Goal: Information Seeking & Learning: Find specific fact

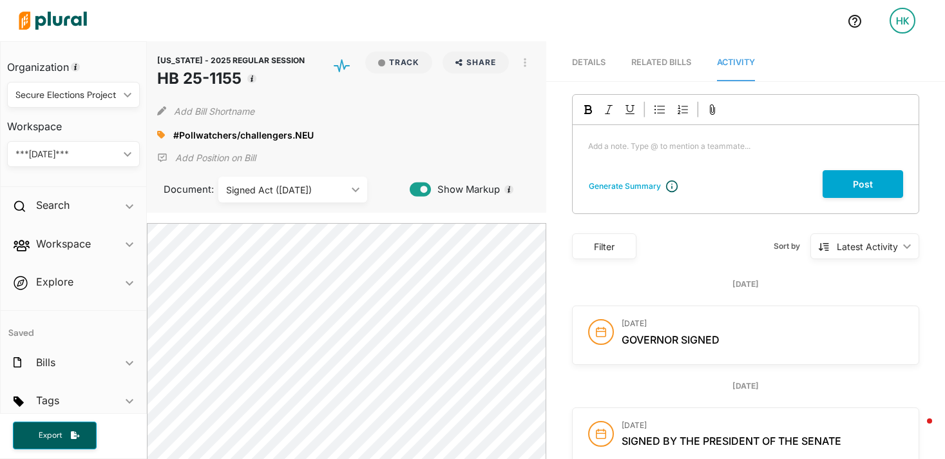
click at [50, 17] on img at bounding box center [53, 20] width 90 height 45
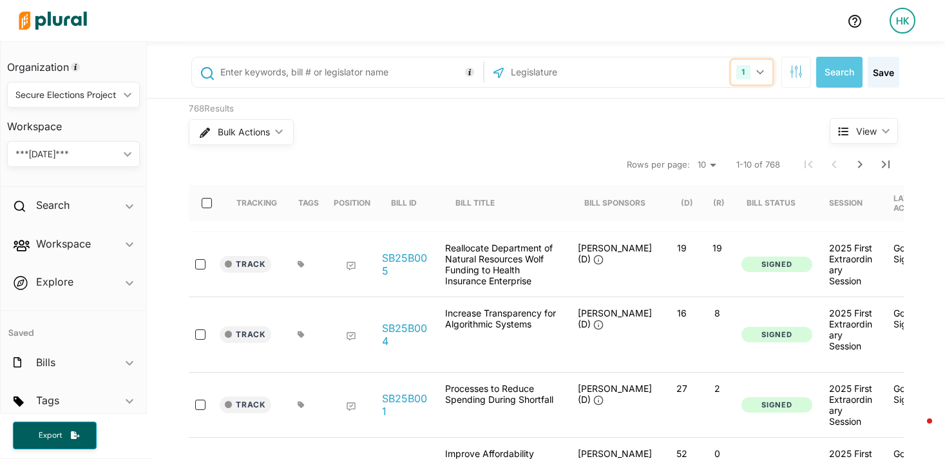
click at [760, 74] on icon "button" at bounding box center [760, 72] width 8 height 5
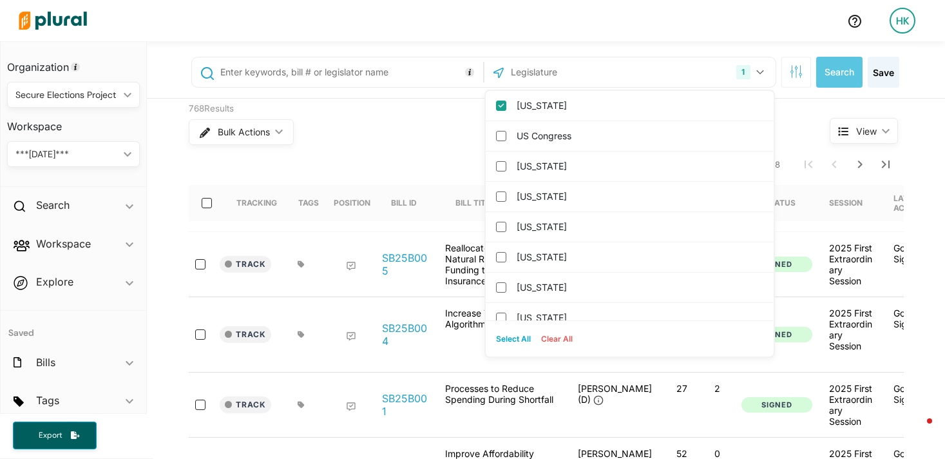
click at [548, 78] on input "text" at bounding box center [579, 72] width 138 height 24
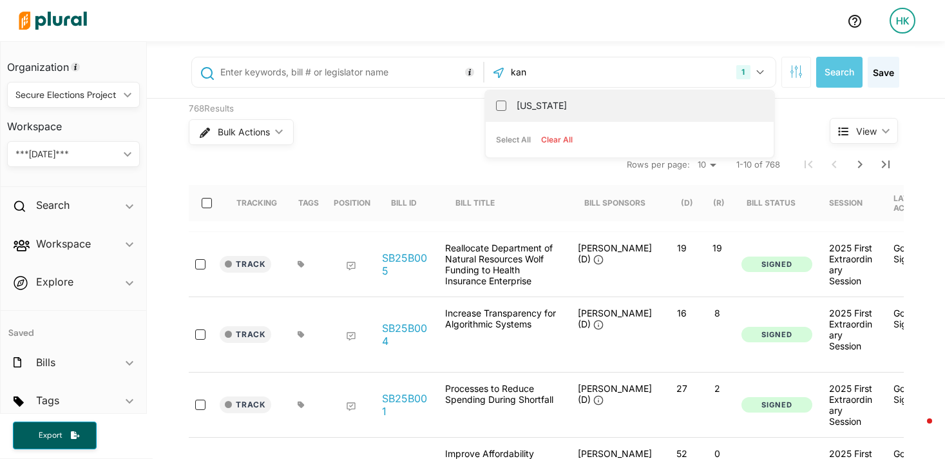
type input "kan"
click at [537, 104] on label "[US_STATE]" at bounding box center [639, 105] width 244 height 19
click at [506, 104] on input "[US_STATE]" at bounding box center [501, 106] width 10 height 10
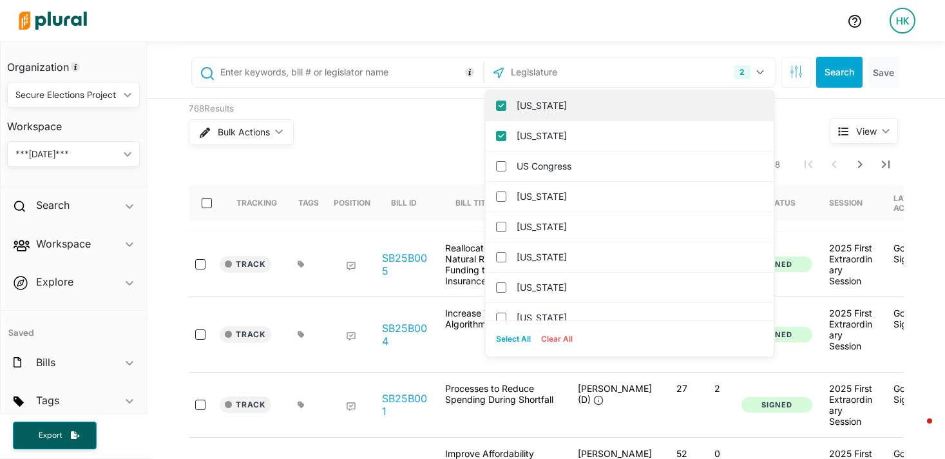
click at [503, 104] on input "[US_STATE]" at bounding box center [501, 106] width 10 height 10
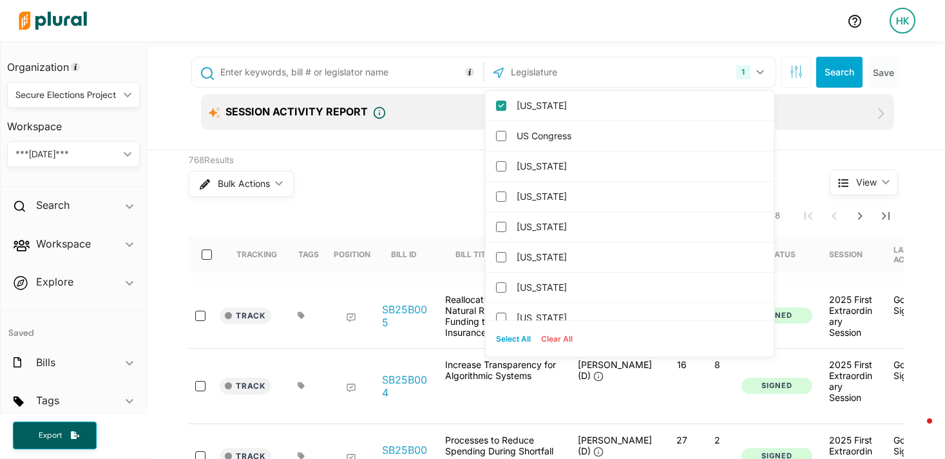
click at [381, 79] on input "text" at bounding box center [349, 72] width 261 height 24
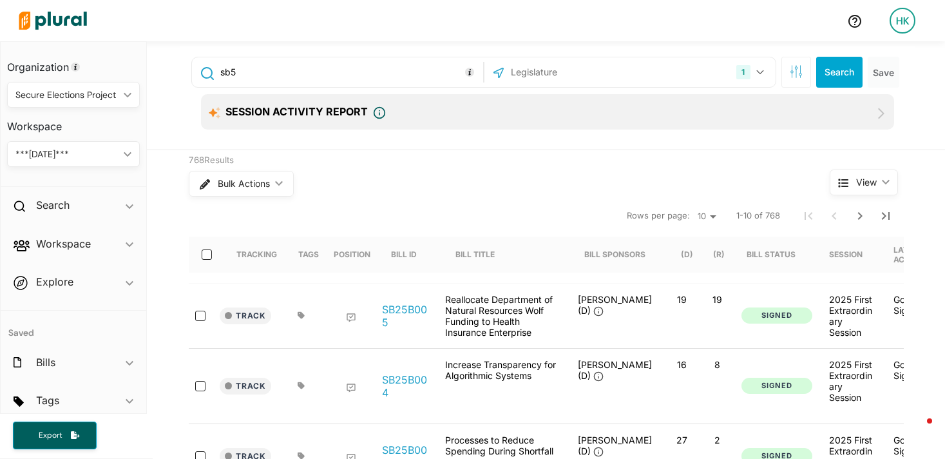
type input "sb5"
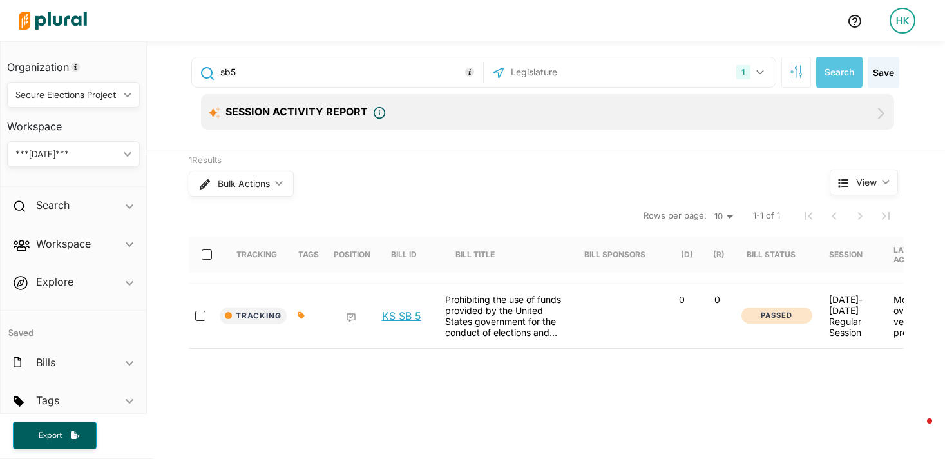
click at [408, 316] on link "KS SB 5" at bounding box center [401, 315] width 39 height 13
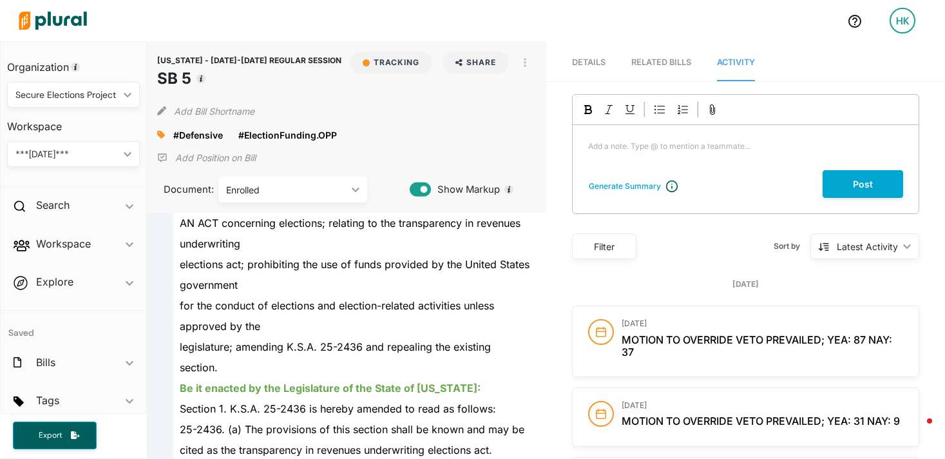
click at [93, 94] on div "Secure Elections Project" at bounding box center [66, 95] width 103 height 14
click at [64, 154] on div "Capitol Strategy Advisors" at bounding box center [70, 154] width 106 height 11
click at [79, 21] on img at bounding box center [53, 20] width 90 height 45
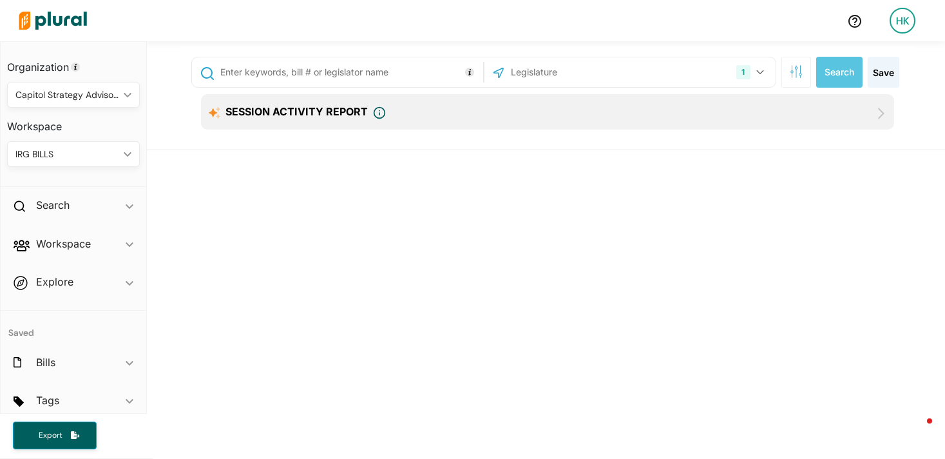
click at [554, 76] on input "text" at bounding box center [579, 72] width 138 height 24
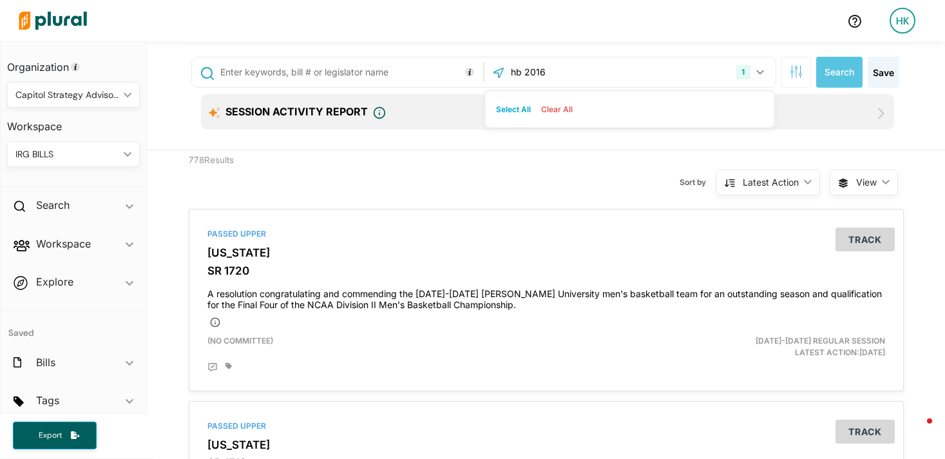
type input "hb 2016"
click at [545, 74] on input "hb 2016" at bounding box center [579, 72] width 138 height 24
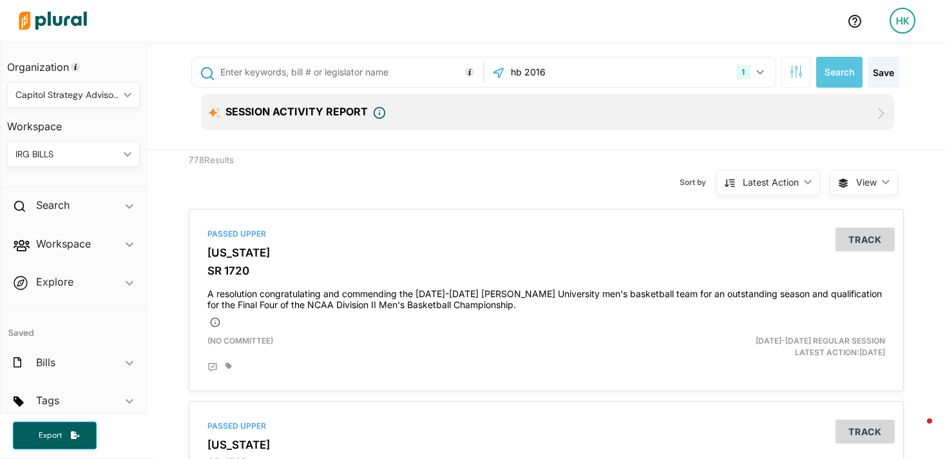
click at [545, 74] on input "hb 2016" at bounding box center [579, 72] width 138 height 24
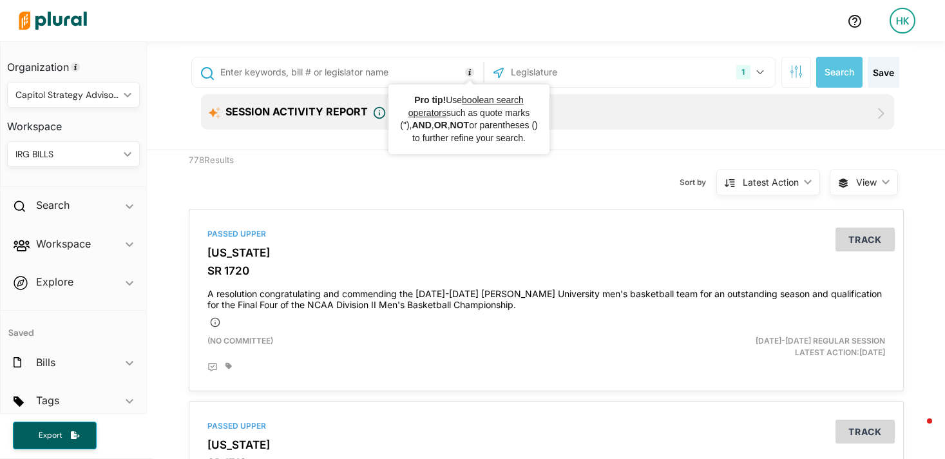
click at [408, 63] on input "text" at bounding box center [349, 72] width 261 height 24
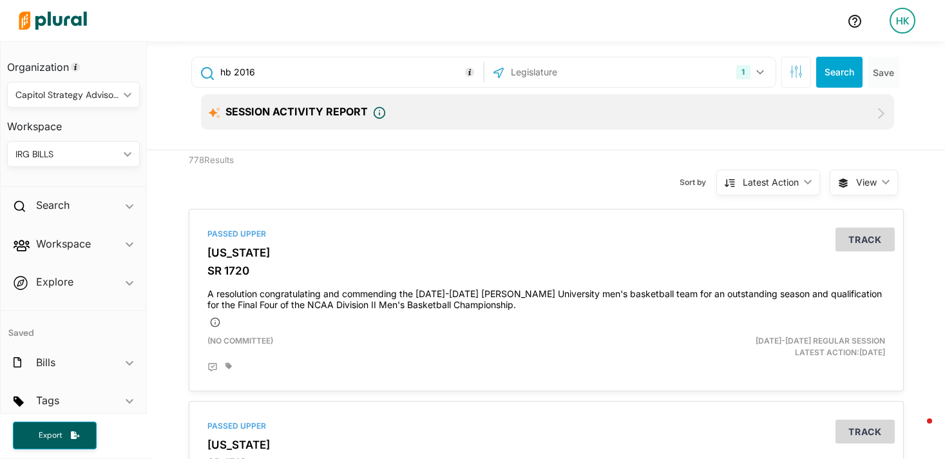
type input "hb 2016"
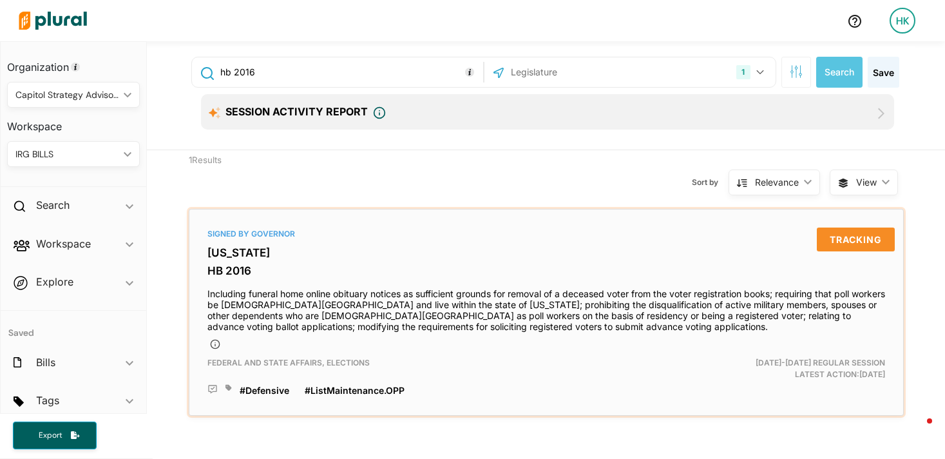
click at [224, 257] on h3 "[US_STATE]" at bounding box center [546, 252] width 678 height 13
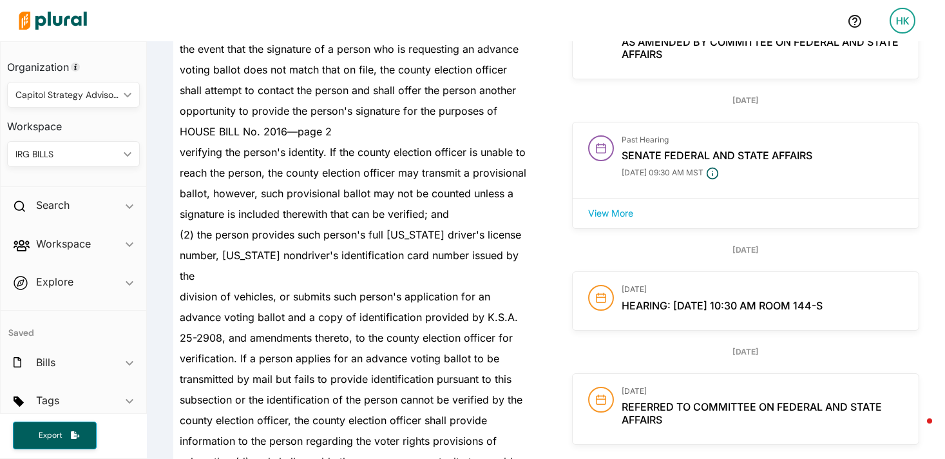
scroll to position [1343, 0]
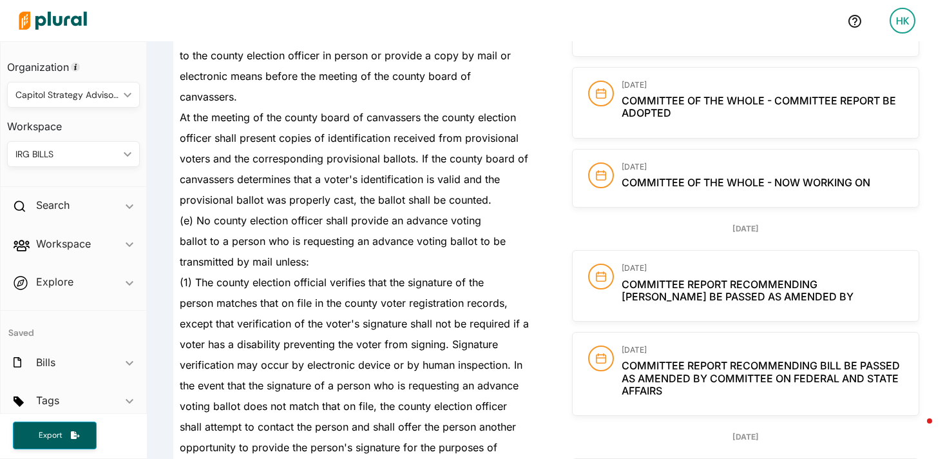
click at [105, 89] on div "Capitol Strategy Advisors" at bounding box center [66, 95] width 103 height 14
click at [87, 179] on div "Secure Elections Project" at bounding box center [72, 184] width 111 height 11
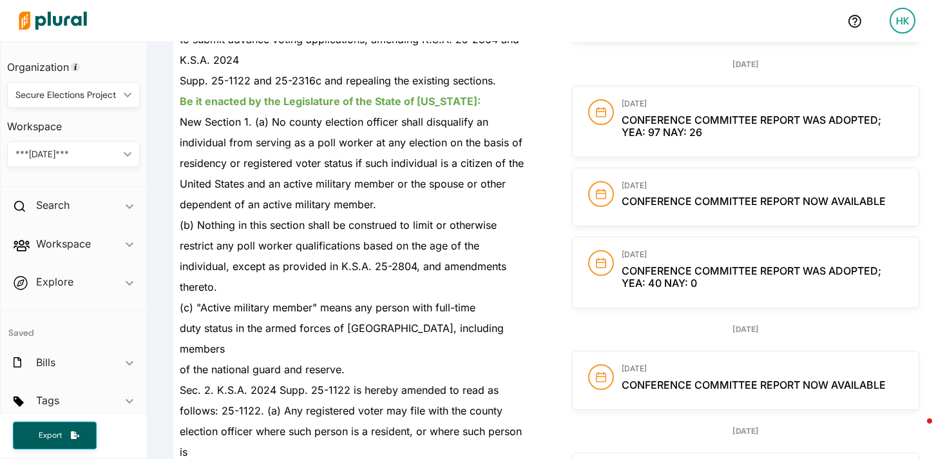
scroll to position [0, 0]
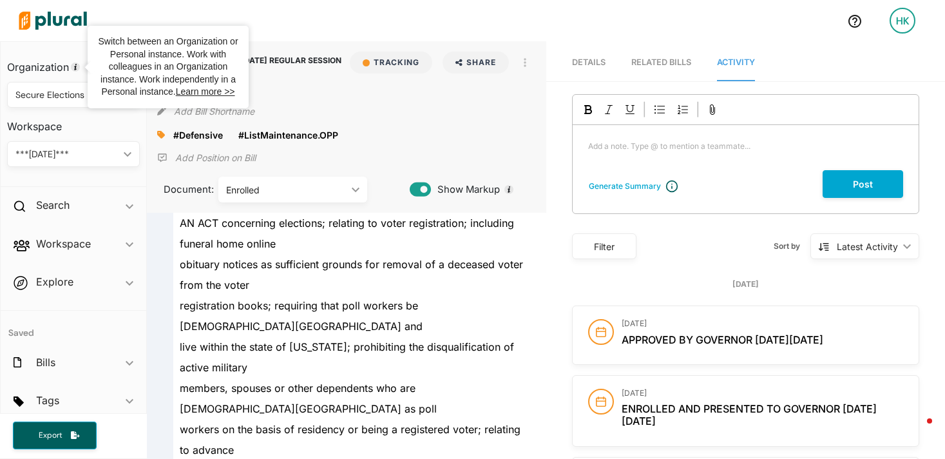
click at [68, 26] on img at bounding box center [53, 20] width 90 height 45
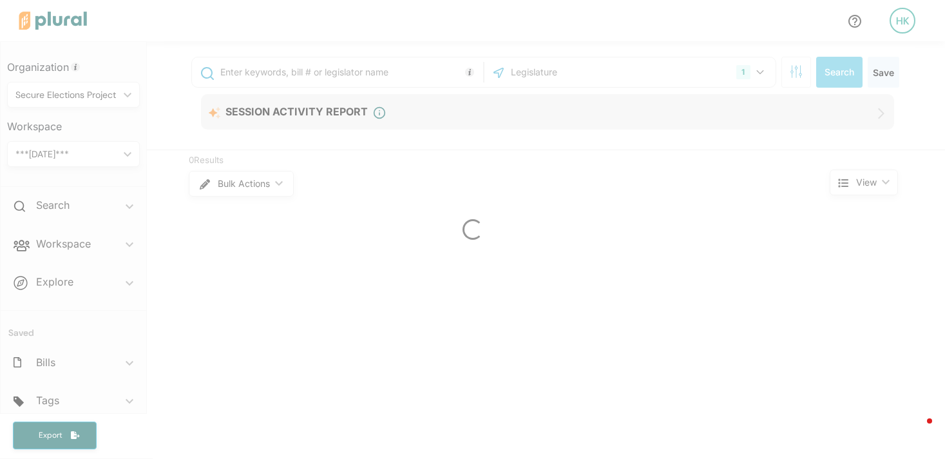
click at [593, 70] on div at bounding box center [472, 229] width 945 height 459
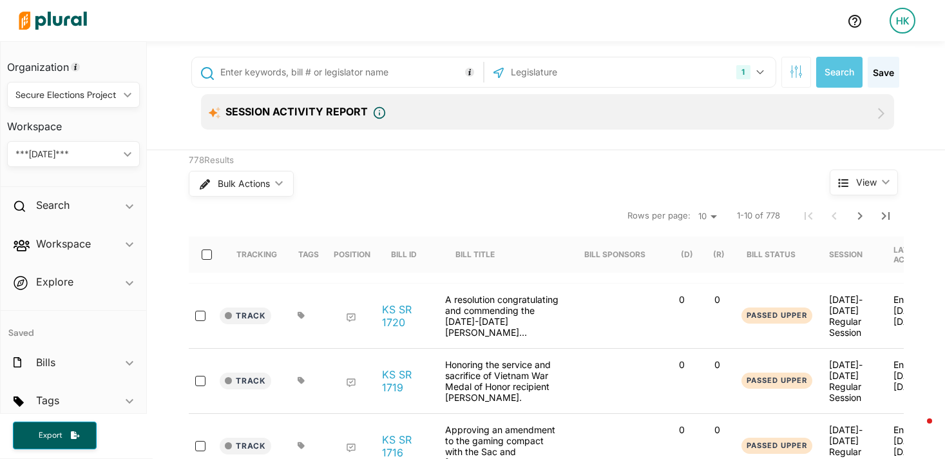
click at [556, 73] on input "text" at bounding box center [579, 72] width 138 height 24
type input "kentuck"
click at [567, 108] on label "[US_STATE]" at bounding box center [639, 105] width 244 height 19
click at [506, 108] on input "[US_STATE]" at bounding box center [501, 106] width 10 height 10
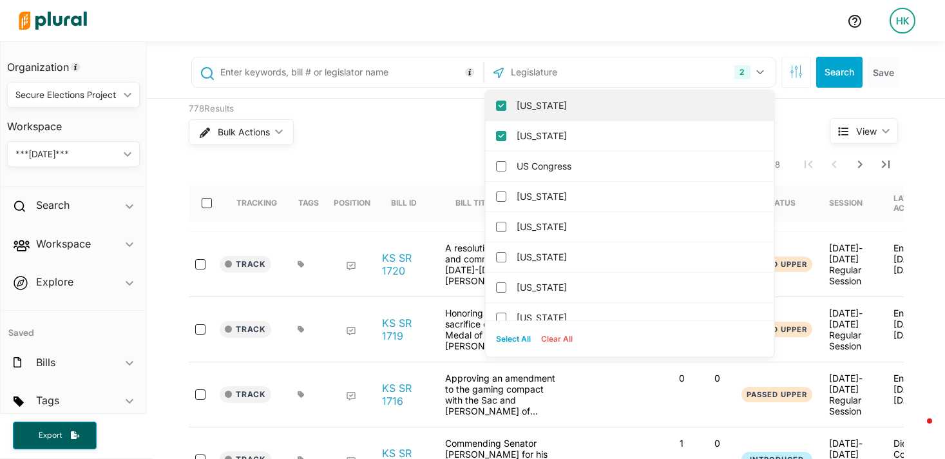
click at [498, 105] on input "[US_STATE]" at bounding box center [501, 106] width 10 height 10
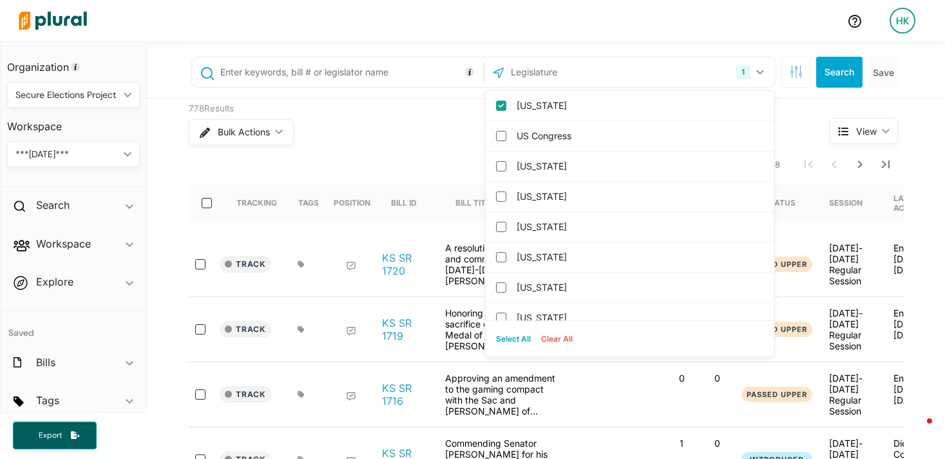
click at [402, 82] on input "text" at bounding box center [349, 72] width 261 height 24
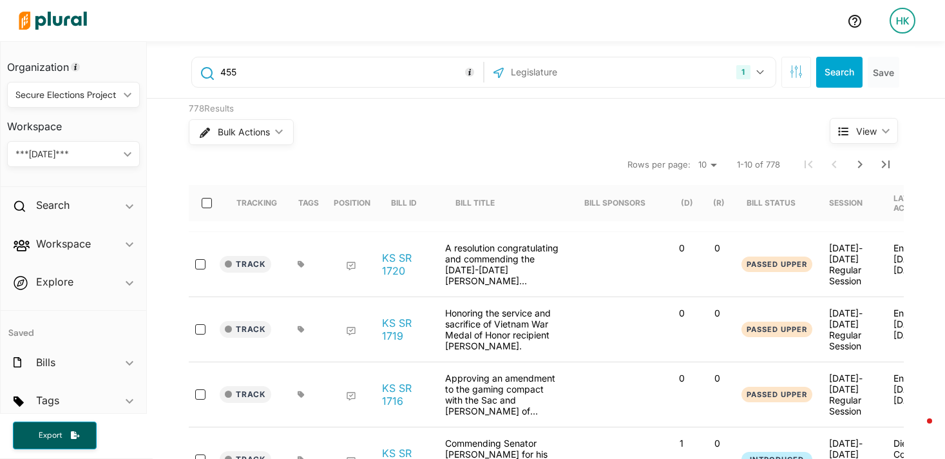
type input "455"
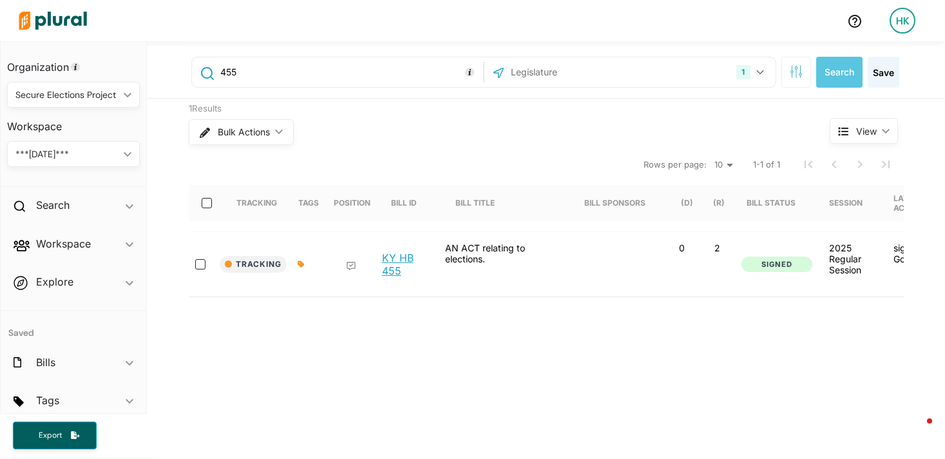
click at [394, 260] on link "KY HB 455" at bounding box center [406, 264] width 49 height 26
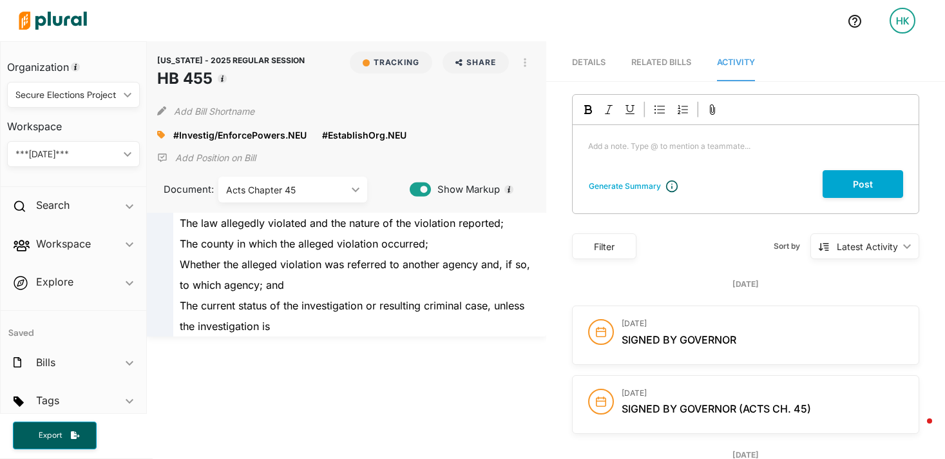
click at [56, 16] on img at bounding box center [53, 20] width 90 height 45
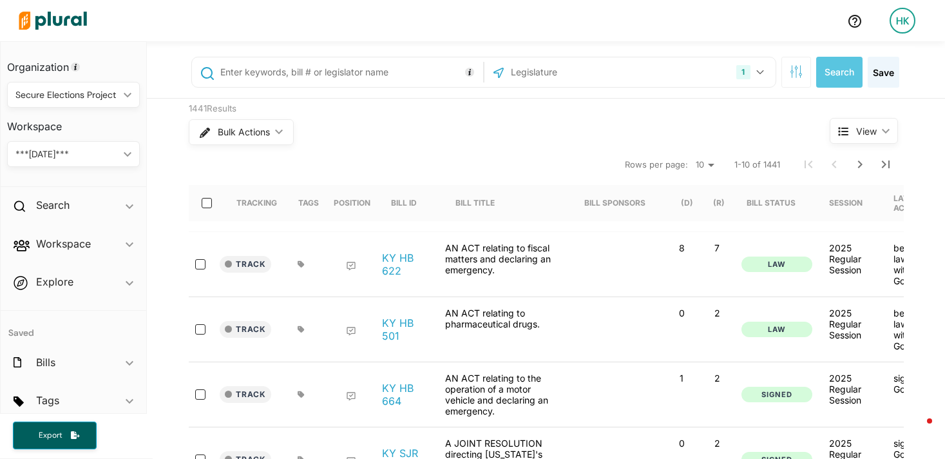
click at [340, 81] on input "text" at bounding box center [349, 72] width 261 height 24
type input "684"
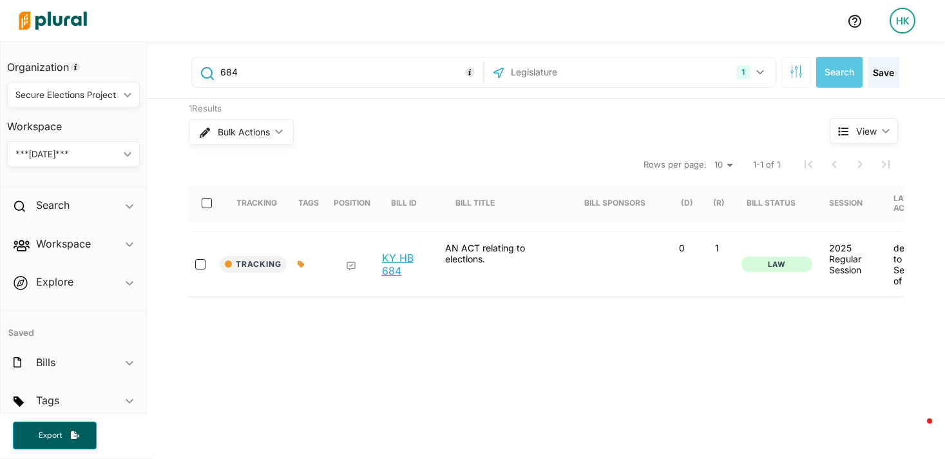
click at [400, 258] on link "KY HB 684" at bounding box center [406, 264] width 49 height 26
